Goal: Task Accomplishment & Management: Complete application form

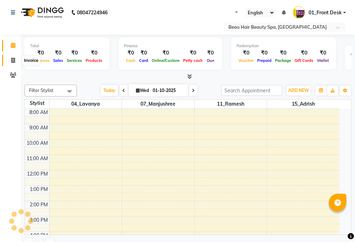
select select "en"
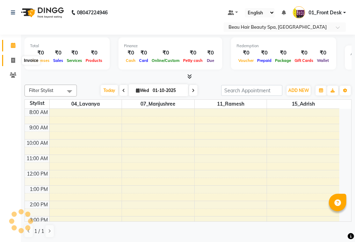
click at [11, 60] on icon at bounding box center [13, 60] width 4 height 5
select select "service"
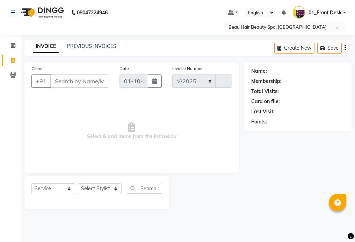
select select "3470"
type input "2355"
type input "8309563584"
click at [91, 76] on button "Add Client" at bounding box center [91, 80] width 36 height 13
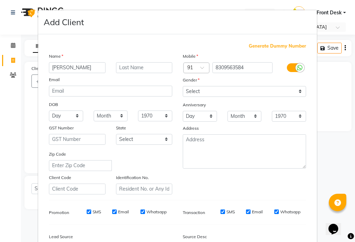
type input "[PERSON_NAME]"
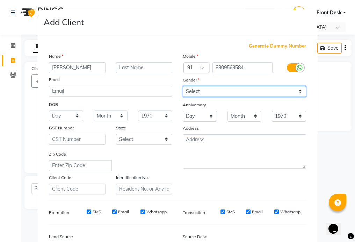
click at [227, 93] on select "Select [DEMOGRAPHIC_DATA] [DEMOGRAPHIC_DATA] Other Prefer Not To Say" at bounding box center [244, 91] width 123 height 11
select select "[DEMOGRAPHIC_DATA]"
click at [183, 86] on select "Select [DEMOGRAPHIC_DATA] [DEMOGRAPHIC_DATA] Other Prefer Not To Say" at bounding box center [244, 91] width 123 height 11
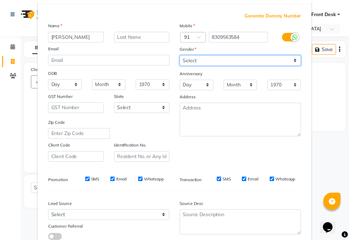
scroll to position [81, 0]
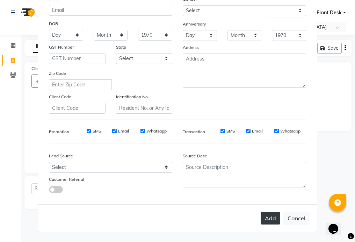
click at [269, 215] on button "Add" at bounding box center [271, 218] width 20 height 13
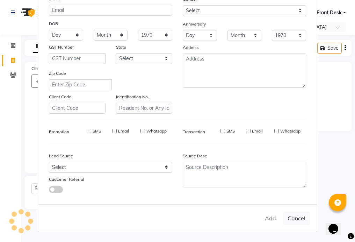
type input "83******84"
select select
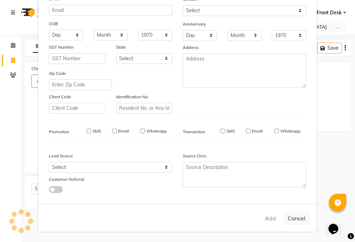
select select
checkbox input "false"
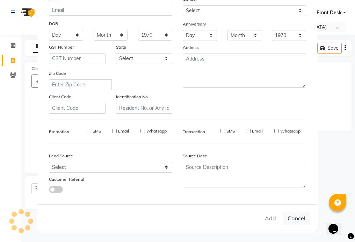
checkbox input "false"
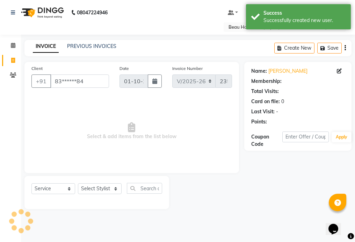
select select "1: Object"
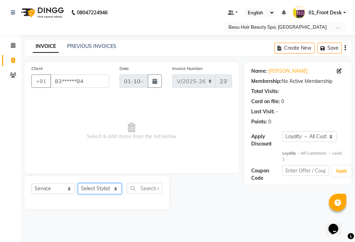
click at [94, 189] on select "Select Stylist 01_Front Desk 04_Lavanya 07_Manjushree 11_Ramesh 15_Adrish 26_Sr…" at bounding box center [100, 188] width 44 height 11
click at [78, 183] on select "Select Stylist 01_Front Desk 04_Lavanya 07_Manjushree 11_Ramesh 15_Adrish 26_Sr…" at bounding box center [100, 188] width 44 height 11
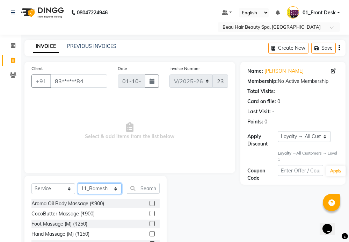
click at [100, 188] on select "Select Stylist 01_Front Desk 04_Lavanya 07_Manjushree 11_Ramesh 15_Adrish 26_Sr…" at bounding box center [100, 188] width 44 height 11
select select "15615"
click at [78, 183] on select "Select Stylist 01_Front Desk 04_Lavanya 07_Manjushree 11_Ramesh 15_Adrish 26_Sr…" at bounding box center [100, 188] width 44 height 11
click at [142, 189] on input "text" at bounding box center [143, 188] width 33 height 11
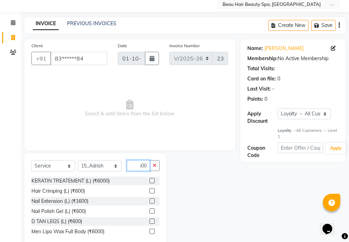
scroll to position [38, 0]
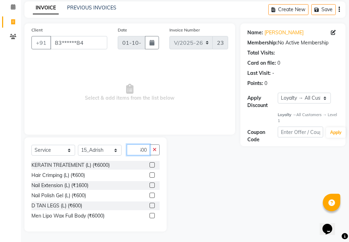
type input "600"
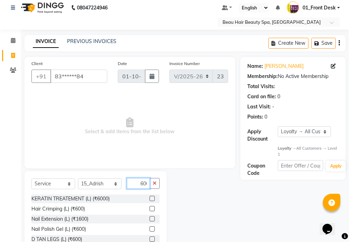
scroll to position [0, 0]
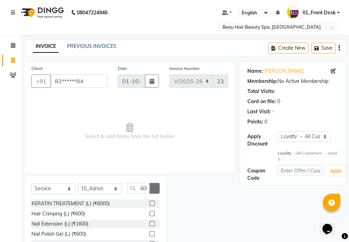
click at [157, 189] on button "button" at bounding box center [155, 188] width 10 height 11
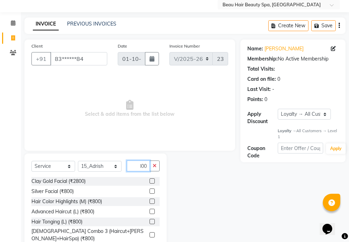
scroll to position [48, 0]
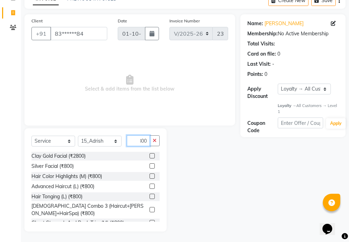
type input "800"
click at [150, 185] on label at bounding box center [152, 185] width 5 height 5
click at [150, 185] on input "checkbox" at bounding box center [152, 186] width 5 height 5
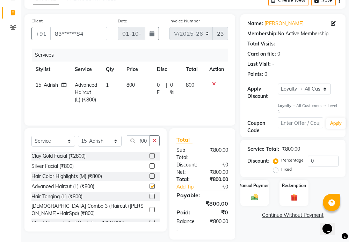
scroll to position [0, 0]
checkbox input "false"
click at [157, 140] on button "button" at bounding box center [155, 140] width 10 height 11
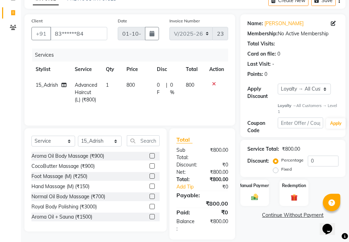
click at [138, 83] on td "800" at bounding box center [137, 92] width 30 height 30
select select "15615"
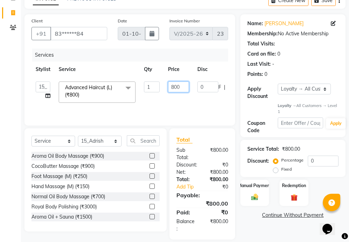
click at [186, 88] on input "800" at bounding box center [178, 86] width 21 height 11
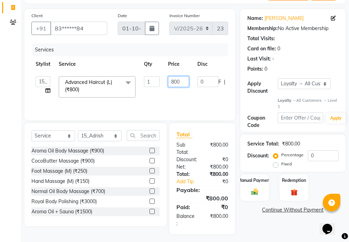
scroll to position [56, 0]
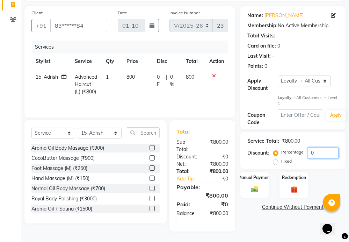
click at [317, 152] on input "0" at bounding box center [323, 152] width 31 height 11
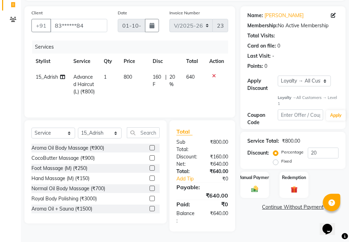
click at [241, 218] on div "Name: [PERSON_NAME] Membership: No Active Membership Total Visits: Card on file…" at bounding box center [295, 118] width 110 height 225
click at [332, 153] on input "20" at bounding box center [323, 152] width 31 height 11
type input "2"
click at [319, 133] on div "Service Total: ₹800.00 Discount: Percentage Fixed 10" at bounding box center [292, 150] width 105 height 37
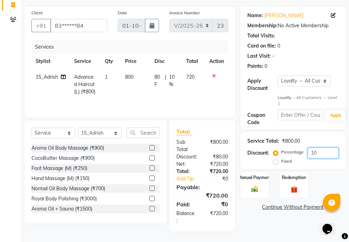
click at [331, 152] on input "10" at bounding box center [323, 152] width 31 height 11
type input "1"
type input "25"
click at [331, 138] on div "Service Total: ₹800.00" at bounding box center [292, 140] width 91 height 7
click at [261, 184] on div "Manual Payment" at bounding box center [255, 184] width 30 height 27
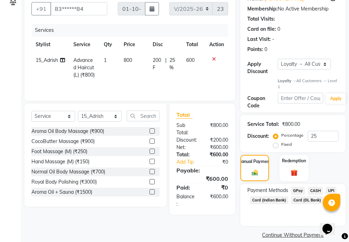
scroll to position [81, 0]
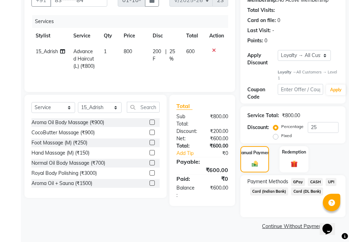
click at [330, 179] on span "UPI" at bounding box center [331, 182] width 11 height 8
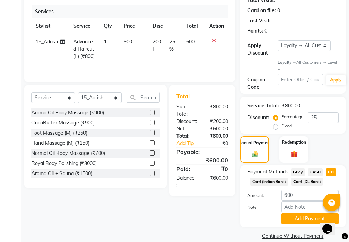
scroll to position [101, 0]
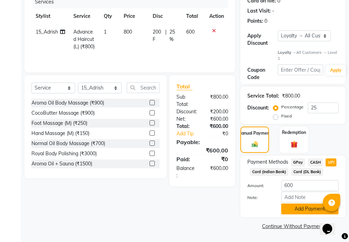
click at [305, 209] on button "Add Payment" at bounding box center [309, 208] width 57 height 11
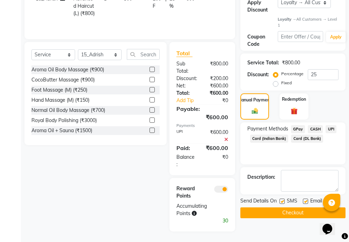
scroll to position [135, 0]
click at [295, 212] on button "Checkout" at bounding box center [292, 212] width 105 height 11
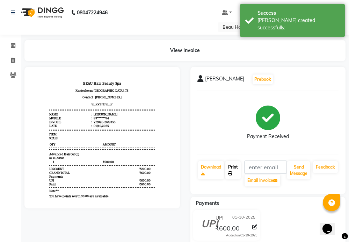
click at [235, 171] on link "Print" at bounding box center [232, 170] width 15 height 18
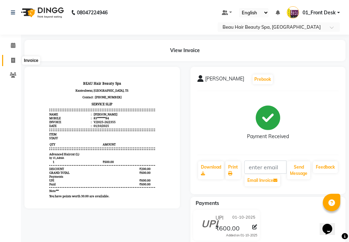
drag, startPoint x: 11, startPoint y: 60, endPoint x: 16, endPoint y: 60, distance: 4.9
click at [11, 60] on icon at bounding box center [13, 60] width 4 height 5
select select "service"
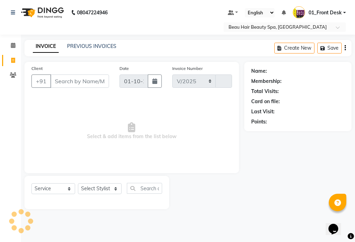
select select "3470"
type input "2356"
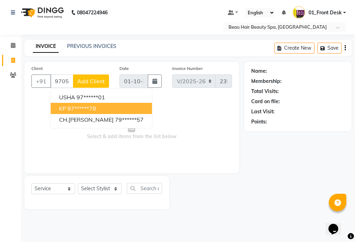
click at [96, 107] on ngb-highlight "97******78" at bounding box center [81, 108] width 29 height 7
type input "97******78"
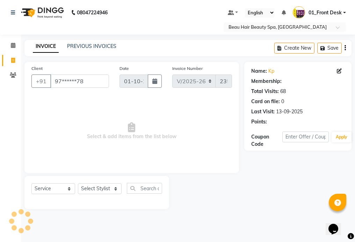
select select "1: Object"
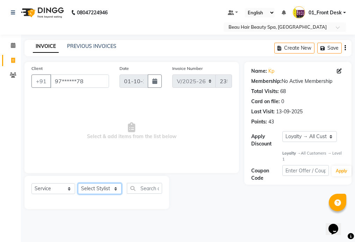
click at [93, 190] on select "Select Stylist 01_Front Desk 04_Lavanya 07_Manjushree 11_Ramesh 15_Adrish 26_Sr…" at bounding box center [100, 188] width 44 height 11
select select "15615"
click at [78, 183] on select "Select Stylist 01_Front Desk 04_Lavanya 07_Manjushree 11_Ramesh 15_Adrish 26_Sr…" at bounding box center [100, 188] width 44 height 11
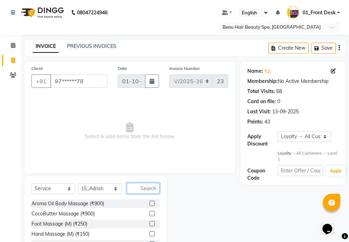
click at [150, 190] on input "text" at bounding box center [143, 188] width 33 height 11
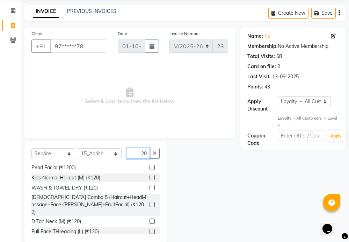
scroll to position [17, 0]
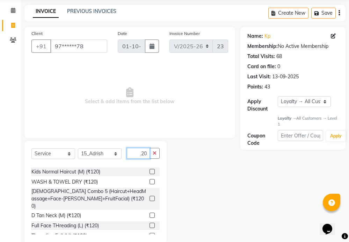
type input "120"
click at [150, 233] on label at bounding box center [152, 235] width 5 height 5
click at [150, 233] on input "checkbox" at bounding box center [152, 235] width 5 height 5
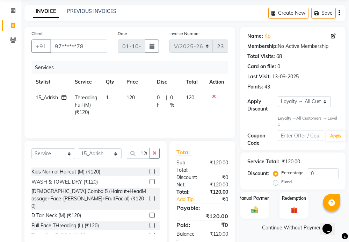
checkbox input "false"
click at [154, 154] on icon "button" at bounding box center [155, 153] width 4 height 5
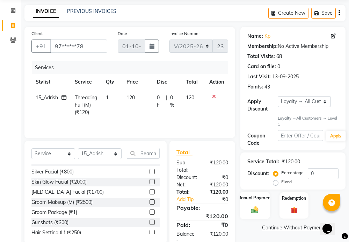
click at [244, 207] on div "Manual Payment" at bounding box center [255, 205] width 30 height 27
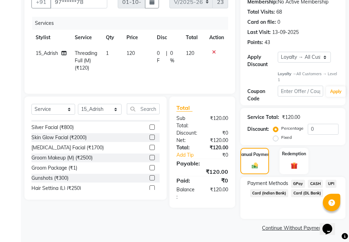
scroll to position [81, 0]
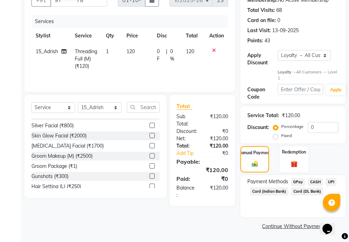
click at [331, 181] on span "UPI" at bounding box center [331, 182] width 11 height 8
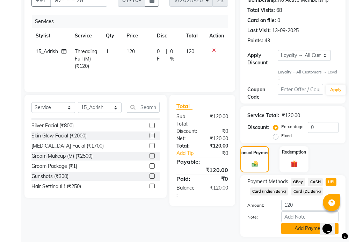
click at [309, 227] on button "Add Payment" at bounding box center [309, 228] width 57 height 11
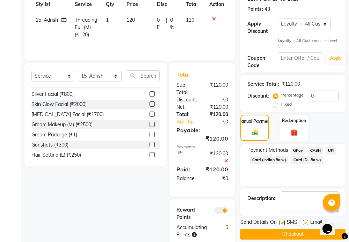
scroll to position [127, 0]
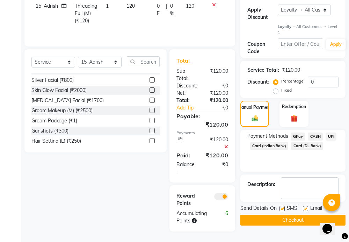
click at [294, 218] on button "Checkout" at bounding box center [292, 220] width 105 height 11
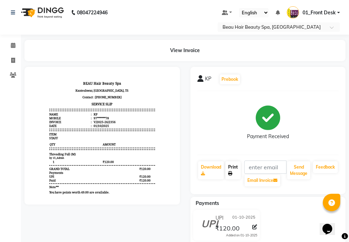
click at [231, 170] on link "Print" at bounding box center [232, 170] width 15 height 18
